Goal: Find specific page/section: Find specific page/section

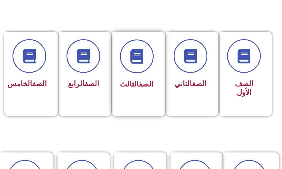
scroll to position [145, 0]
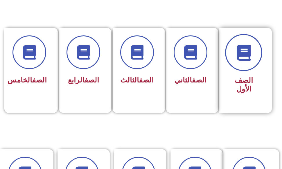
click at [237, 68] on span at bounding box center [243, 52] width 37 height 37
click at [243, 69] on span at bounding box center [243, 52] width 37 height 37
drag, startPoint x: 243, startPoint y: 69, endPoint x: 238, endPoint y: 67, distance: 5.4
click at [243, 69] on span at bounding box center [243, 52] width 37 height 37
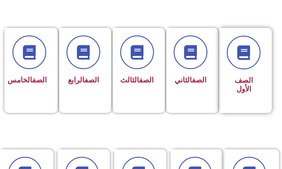
click at [242, 81] on span "الصف الأول" at bounding box center [244, 84] width 18 height 17
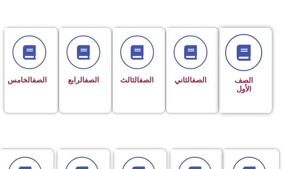
click at [251, 63] on span at bounding box center [243, 52] width 37 height 37
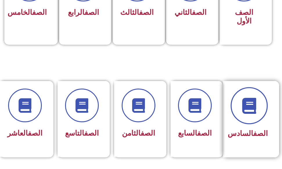
scroll to position [145, 0]
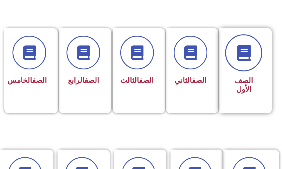
click at [246, 61] on icon at bounding box center [244, 53] width 16 height 16
click at [246, 69] on span at bounding box center [243, 52] width 37 height 37
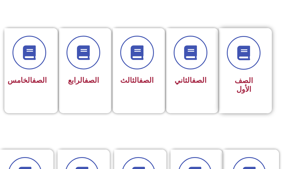
click at [245, 80] on span "الصف الأول" at bounding box center [244, 84] width 18 height 17
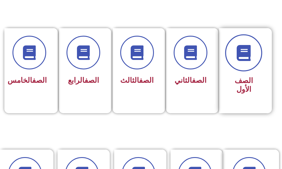
click at [245, 56] on icon at bounding box center [244, 53] width 16 height 16
drag, startPoint x: 245, startPoint y: 56, endPoint x: 255, endPoint y: 47, distance: 13.8
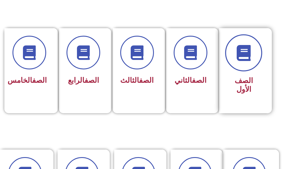
click at [255, 47] on span at bounding box center [243, 52] width 37 height 37
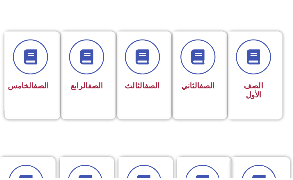
scroll to position [149, 0]
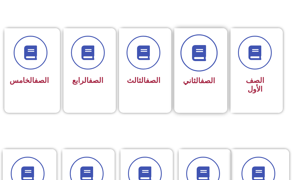
click at [206, 44] on span at bounding box center [198, 52] width 37 height 37
click at [204, 51] on icon at bounding box center [199, 53] width 16 height 16
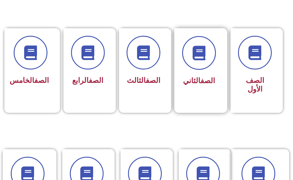
click at [209, 81] on link "الصف" at bounding box center [207, 80] width 15 height 8
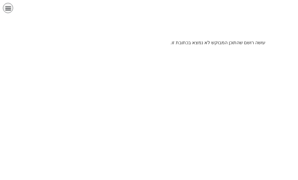
click at [250, 50] on html "الصفحة الرئيسية الصف الأول الصف الثاني الصف الثالث الصف الرابع الصف الخامس الصف…" at bounding box center [149, 25] width 298 height 50
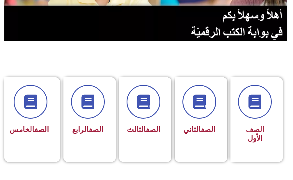
scroll to position [116, 0]
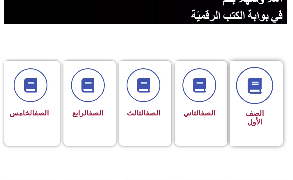
click at [252, 87] on icon at bounding box center [255, 85] width 16 height 16
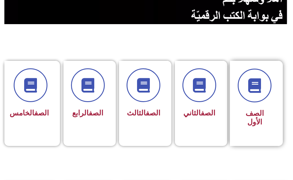
click at [262, 115] on span "الصف الأول" at bounding box center [254, 117] width 18 height 17
click at [251, 113] on span "الصف الأول" at bounding box center [254, 117] width 18 height 17
click at [250, 112] on span "الصف الأول" at bounding box center [254, 117] width 18 height 17
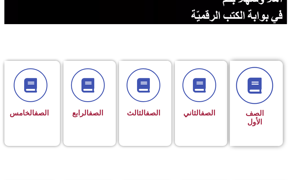
click at [255, 88] on icon at bounding box center [255, 85] width 16 height 16
click at [252, 90] on icon at bounding box center [255, 85] width 16 height 16
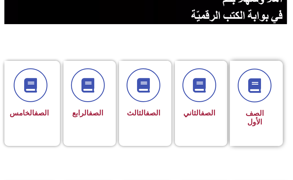
click at [256, 112] on span "الصف الأول" at bounding box center [254, 117] width 18 height 17
click at [257, 113] on span "الصف الأول" at bounding box center [254, 117] width 18 height 17
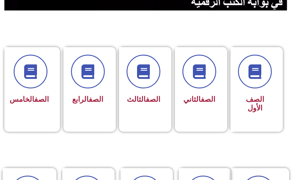
scroll to position [122, 0]
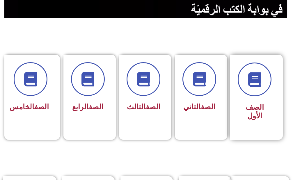
click at [245, 104] on span "الصف الأول" at bounding box center [254, 111] width 18 height 17
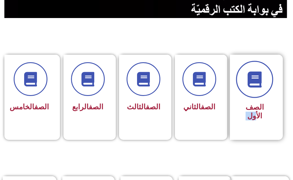
drag, startPoint x: 244, startPoint y: 104, endPoint x: 249, endPoint y: 82, distance: 22.2
click at [245, 103] on span "الصف الأول" at bounding box center [254, 111] width 18 height 17
click at [251, 76] on icon at bounding box center [255, 79] width 16 height 16
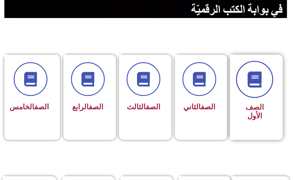
click at [251, 76] on icon at bounding box center [255, 79] width 16 height 16
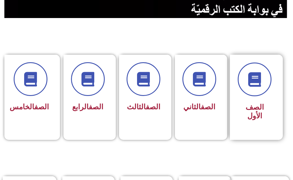
click at [263, 110] on span "الصف الأول" at bounding box center [254, 111] width 18 height 17
click at [264, 108] on span "الصف الأول" at bounding box center [254, 111] width 18 height 17
click at [264, 110] on span "الصف الأول" at bounding box center [254, 111] width 18 height 17
click at [260, 124] on div "الصف الأول" at bounding box center [254, 97] width 49 height 85
click at [259, 124] on div "الصف الأول" at bounding box center [254, 97] width 49 height 85
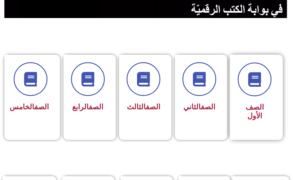
click at [259, 126] on div "الصف الأول" at bounding box center [254, 97] width 49 height 85
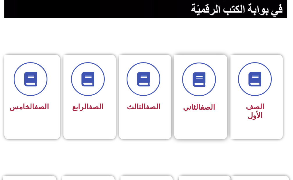
drag, startPoint x: 258, startPoint y: 125, endPoint x: 213, endPoint y: 118, distance: 46.5
click at [254, 124] on div "الصف الأول" at bounding box center [254, 97] width 49 height 85
click at [209, 120] on div "الصف الثاني" at bounding box center [198, 93] width 49 height 76
click at [209, 121] on div "الصف الثاني" at bounding box center [198, 93] width 49 height 76
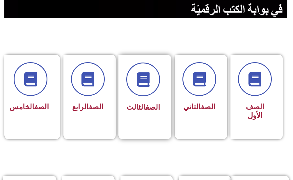
click at [138, 116] on div "الصف الثالث" at bounding box center [142, 93] width 49 height 76
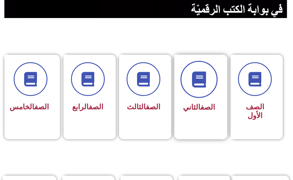
click at [210, 74] on span at bounding box center [198, 79] width 37 height 37
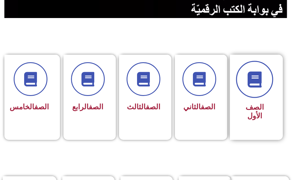
click at [263, 80] on span at bounding box center [254, 79] width 37 height 37
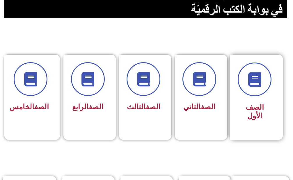
click at [258, 106] on span "الصف الأول" at bounding box center [254, 111] width 18 height 17
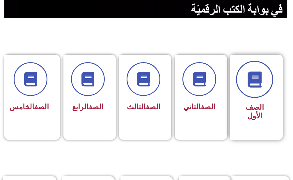
click at [261, 89] on span at bounding box center [254, 79] width 37 height 37
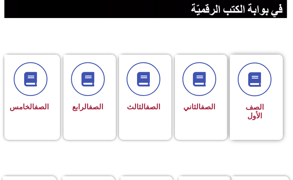
click at [261, 110] on span "الصف الأول" at bounding box center [254, 111] width 18 height 17
click at [260, 108] on span "الصف الأول" at bounding box center [254, 111] width 18 height 17
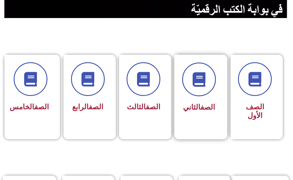
click at [194, 107] on span "الصف الثاني" at bounding box center [199, 107] width 32 height 8
